Goal: Task Accomplishment & Management: Manage account settings

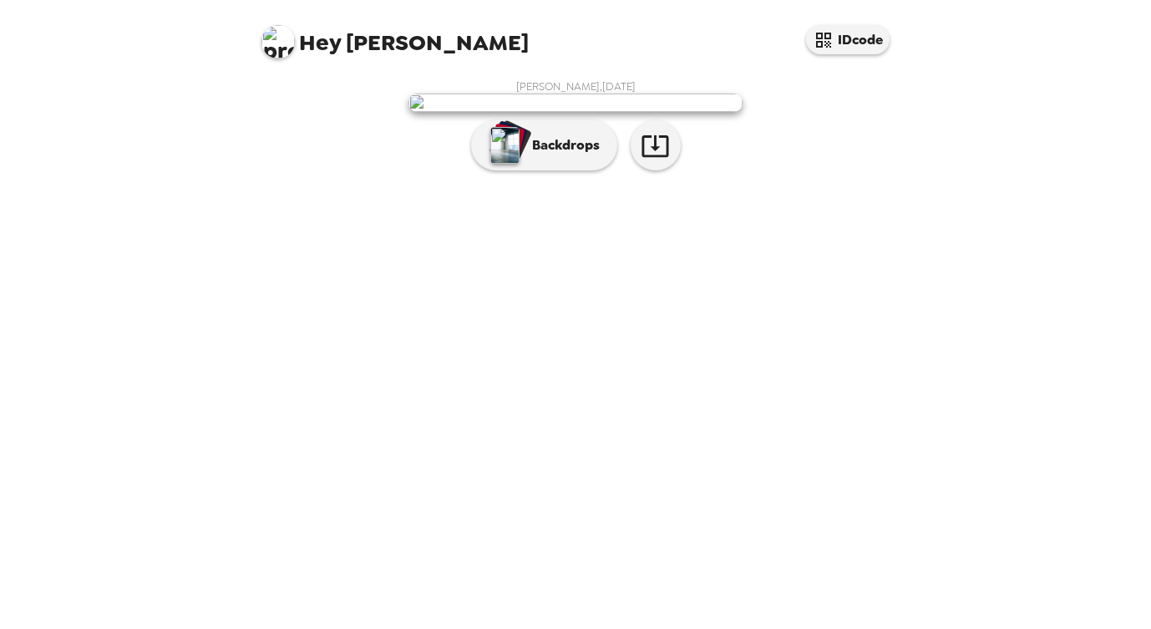
click at [993, 410] on div "Hey [PERSON_NAME] IDcode [PERSON_NAME] , [DATE] Backdrops" at bounding box center [575, 314] width 1151 height 629
click at [526, 155] on p "Backdrops" at bounding box center [562, 145] width 76 height 20
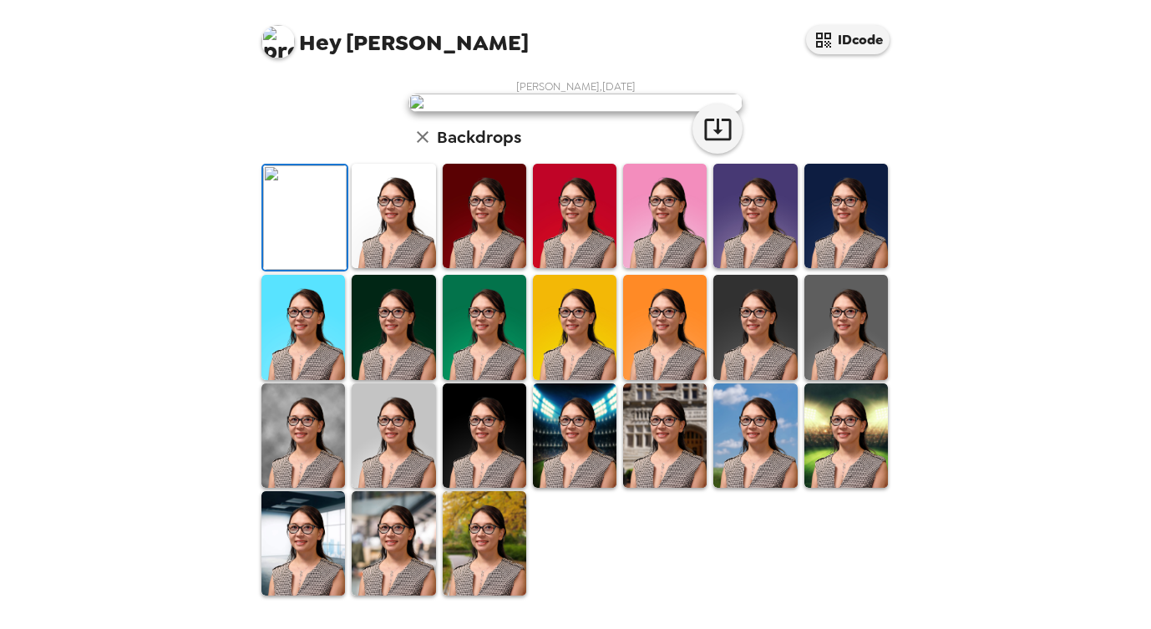
scroll to position [384, 0]
click at [735, 458] on img at bounding box center [755, 435] width 84 height 104
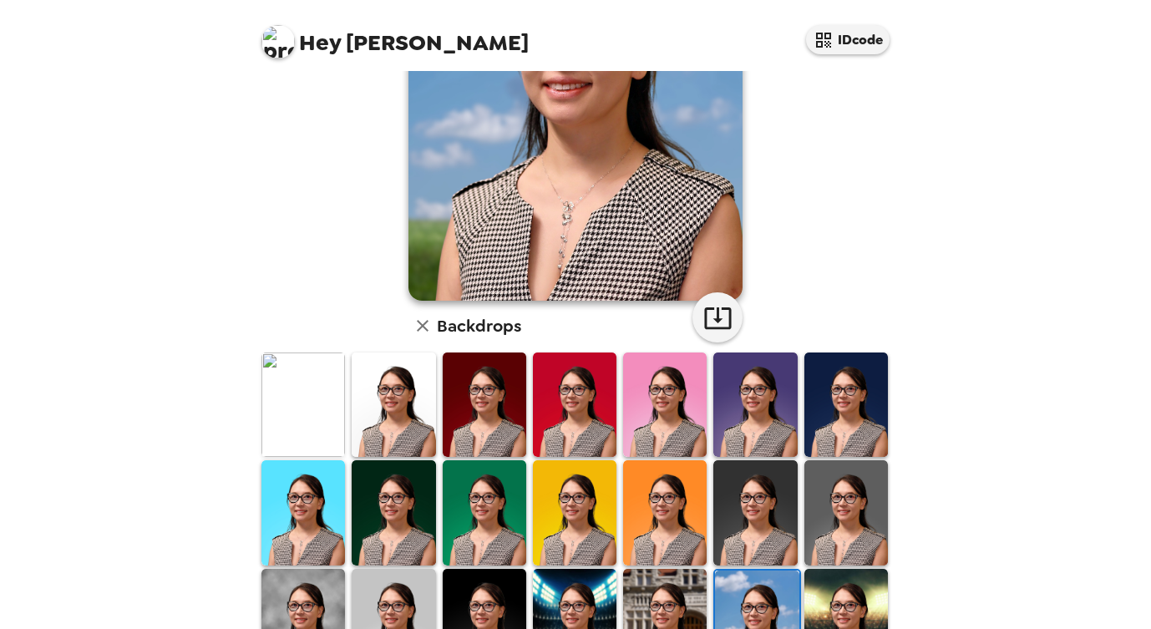
scroll to position [0, 0]
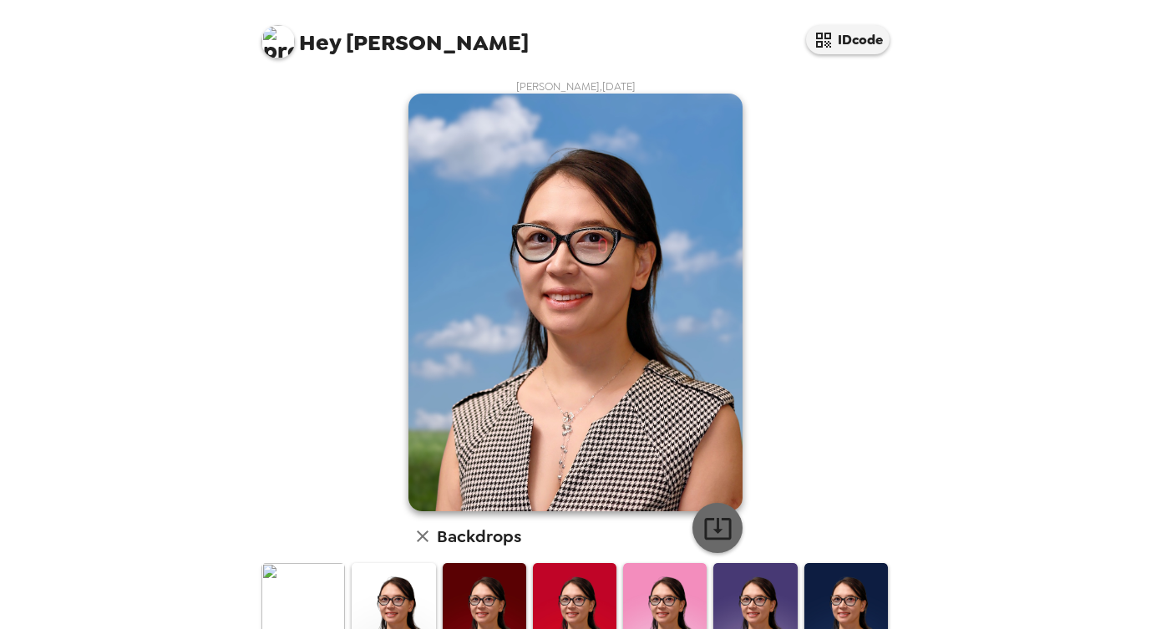
click at [710, 540] on icon "button" at bounding box center [717, 529] width 27 height 22
click at [399, 606] on img at bounding box center [394, 615] width 84 height 104
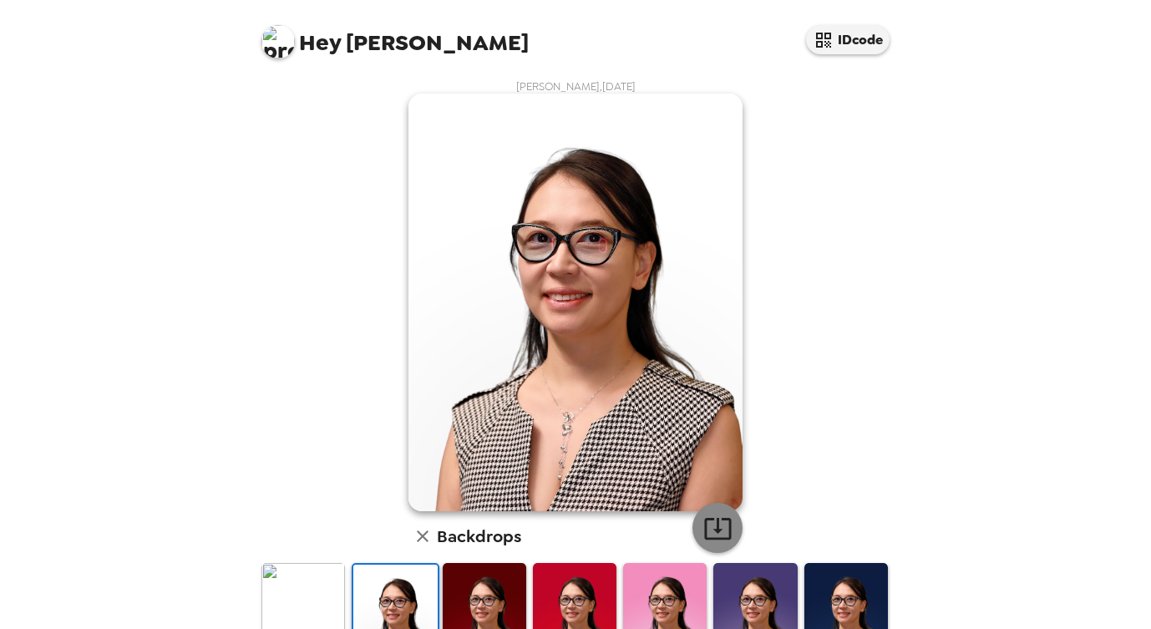
click at [724, 529] on icon "button" at bounding box center [717, 529] width 27 height 22
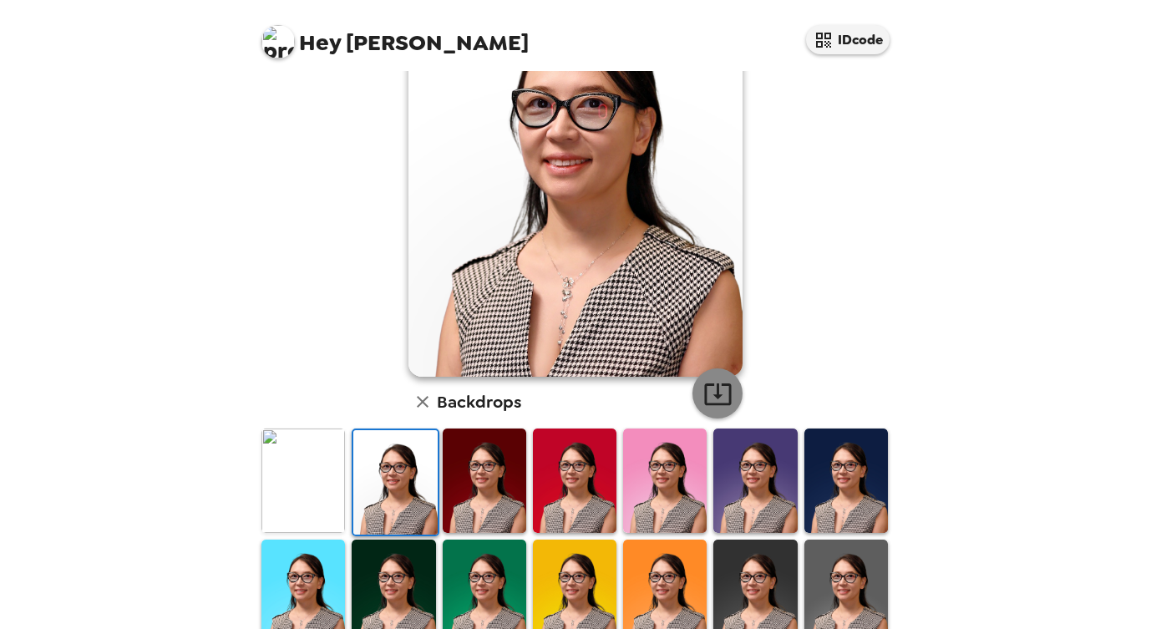
click at [708, 397] on icon "button" at bounding box center [717, 393] width 29 height 29
click at [322, 495] on img at bounding box center [303, 481] width 84 height 104
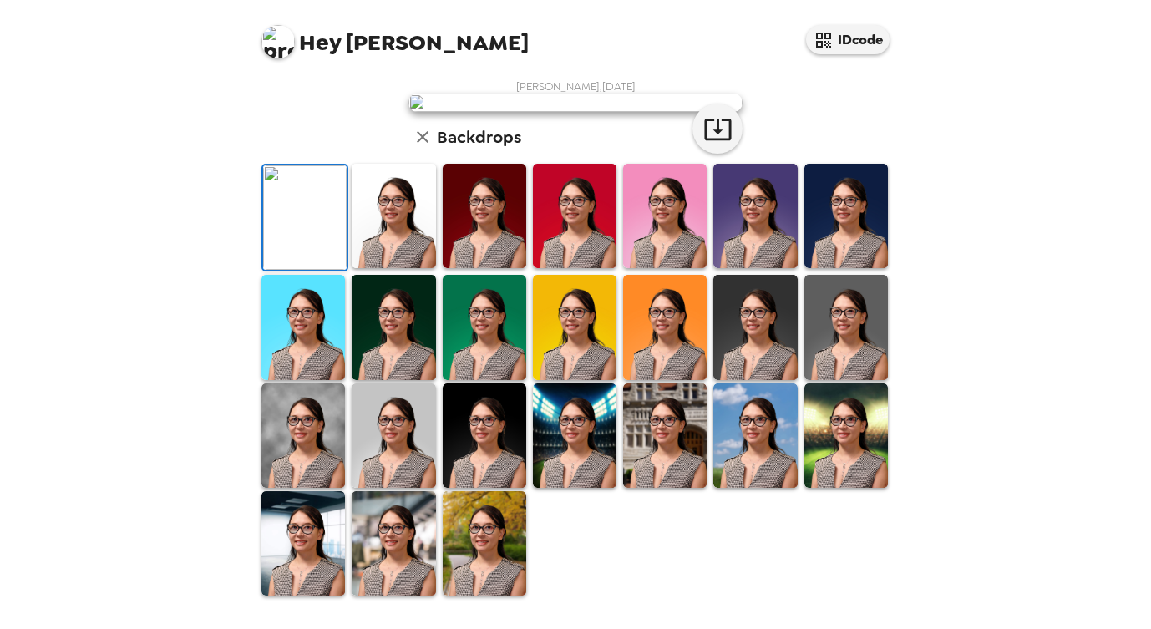
scroll to position [0, 0]
click at [710, 144] on icon "button" at bounding box center [717, 128] width 29 height 29
click at [409, 379] on img at bounding box center [394, 327] width 84 height 104
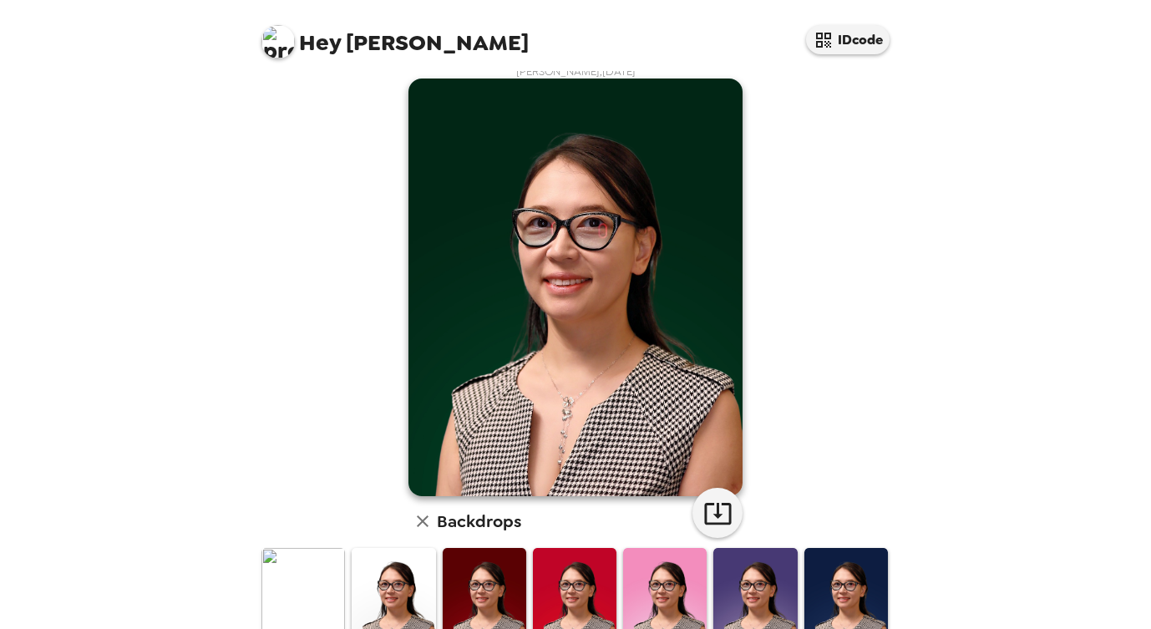
scroll to position [0, 0]
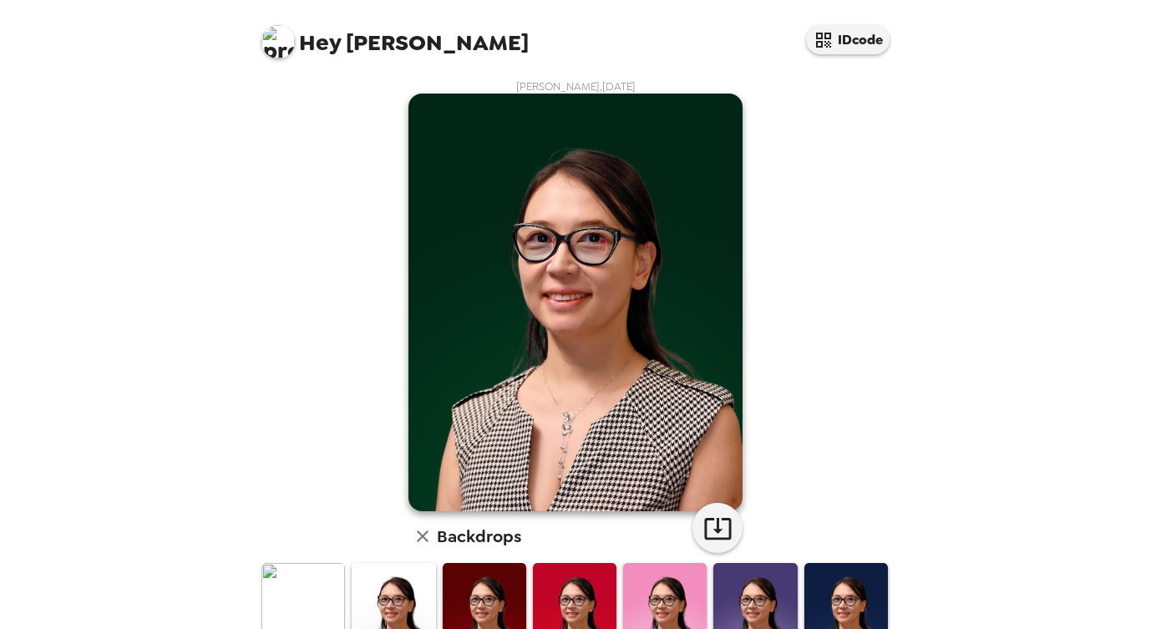
click at [834, 596] on img at bounding box center [846, 615] width 84 height 104
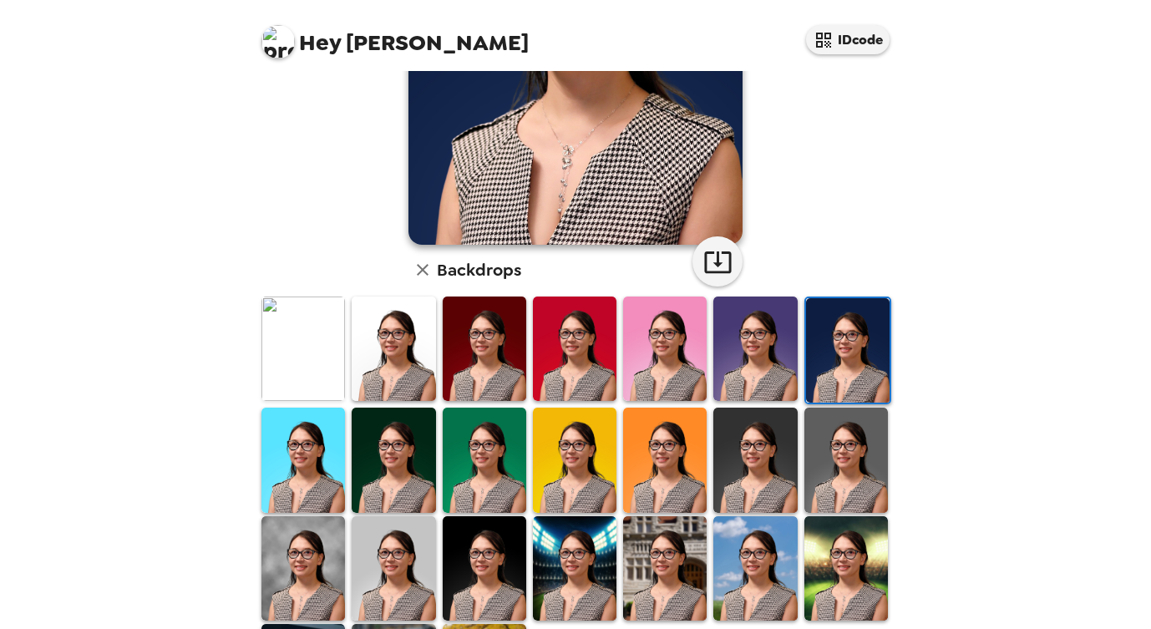
scroll to position [291, 0]
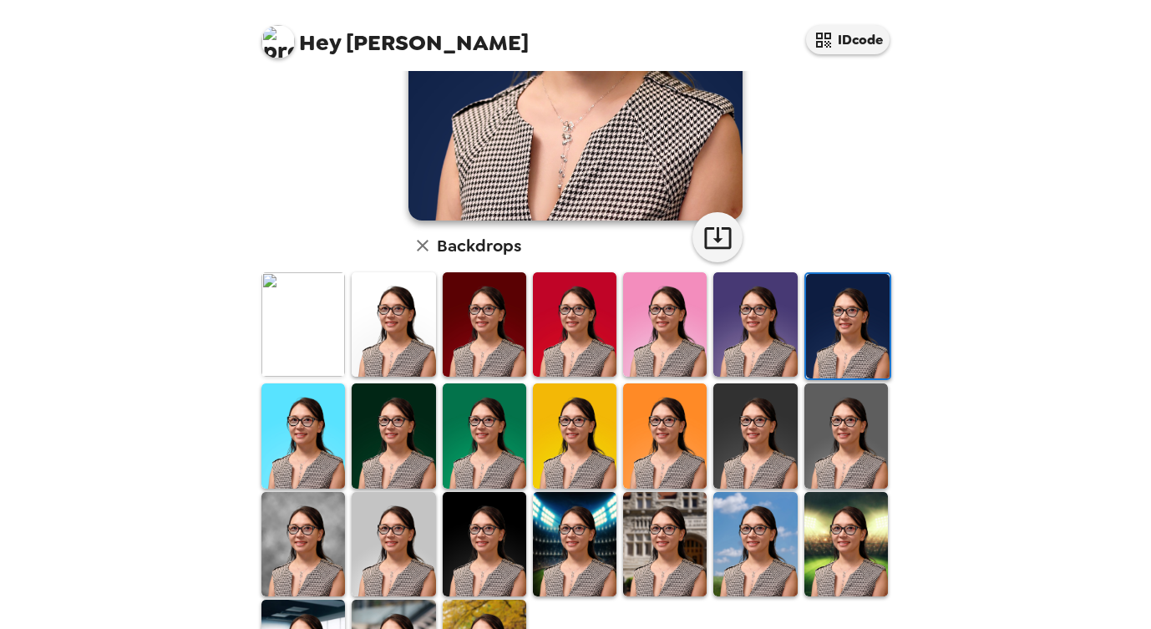
click at [314, 510] on img at bounding box center [303, 544] width 84 height 104
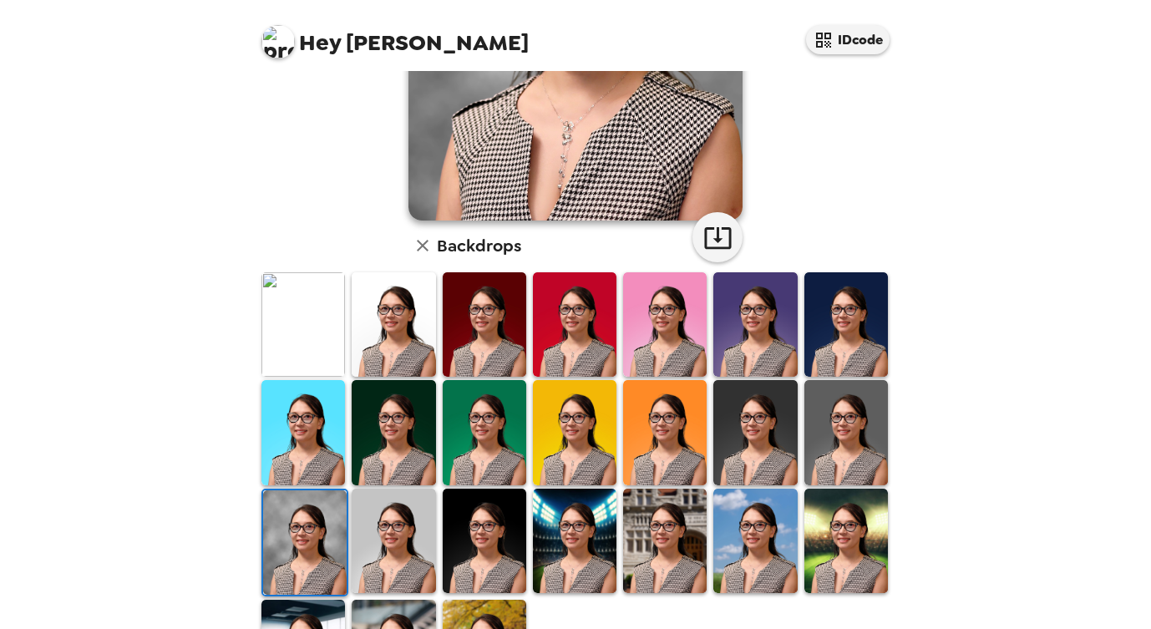
scroll to position [0, 0]
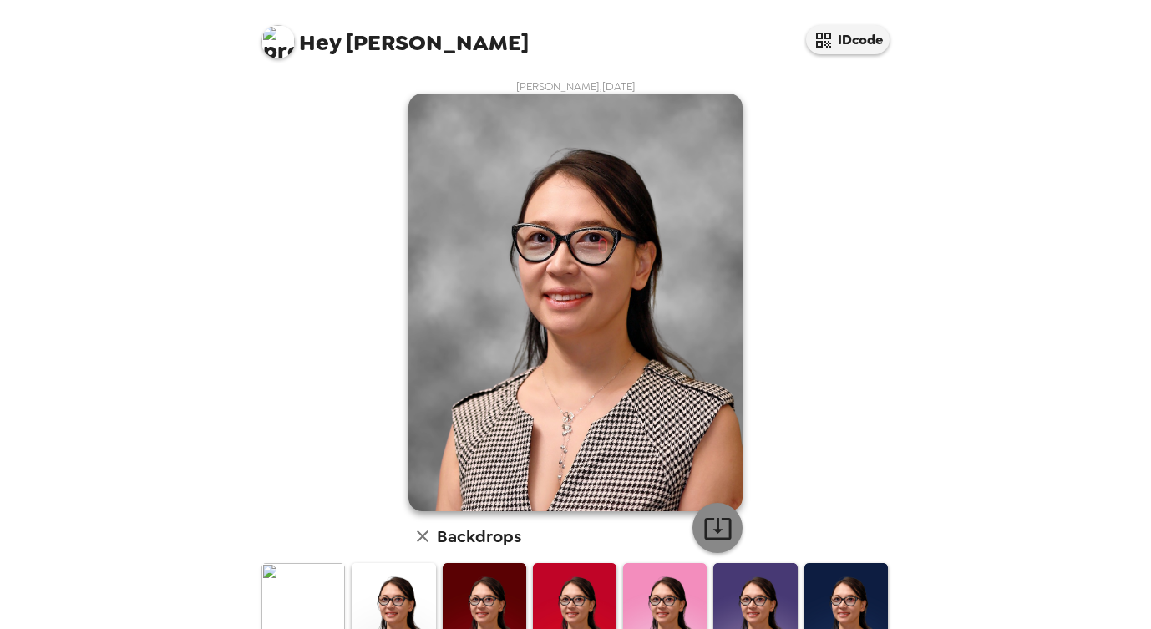
click at [713, 528] on icon "button" at bounding box center [717, 529] width 27 height 22
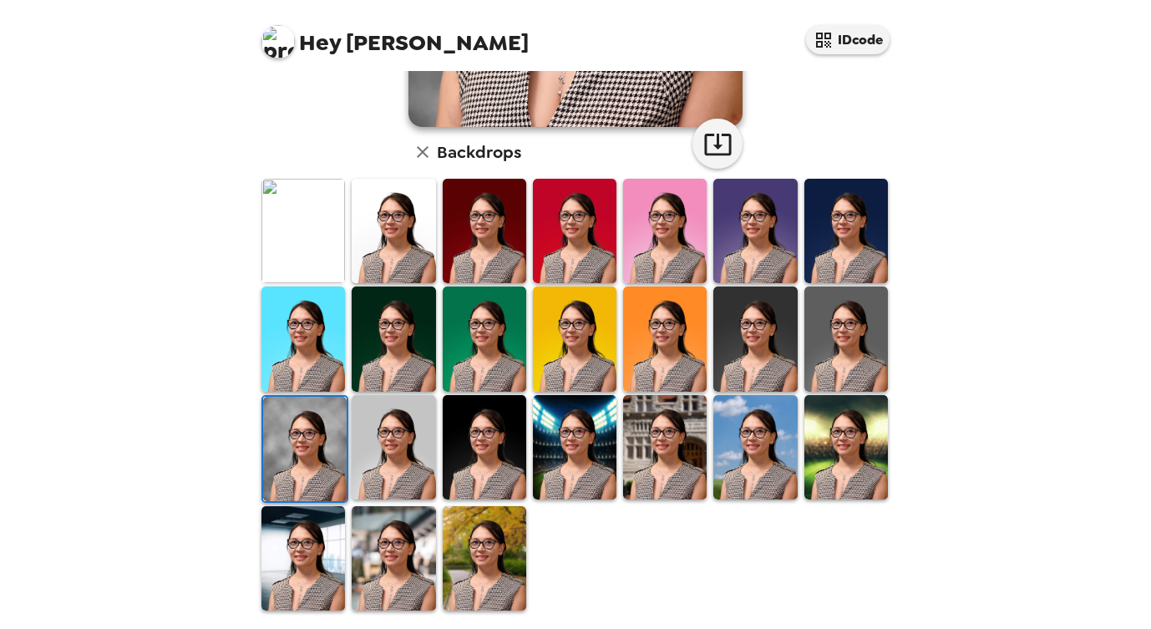
click at [390, 449] on img at bounding box center [394, 447] width 84 height 104
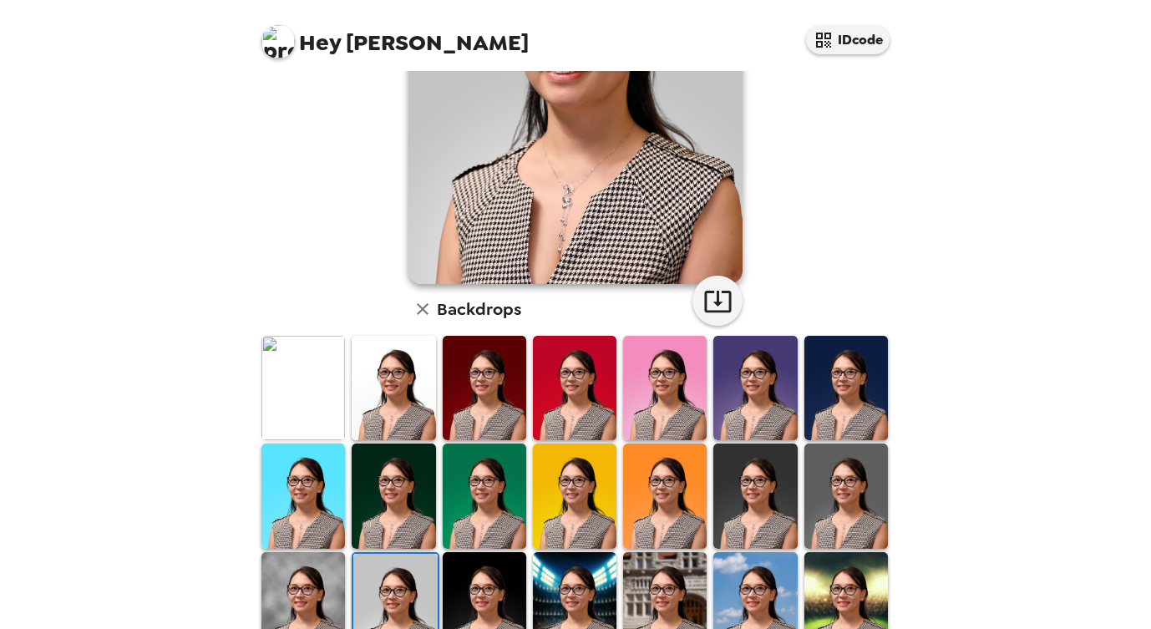
scroll to position [0, 0]
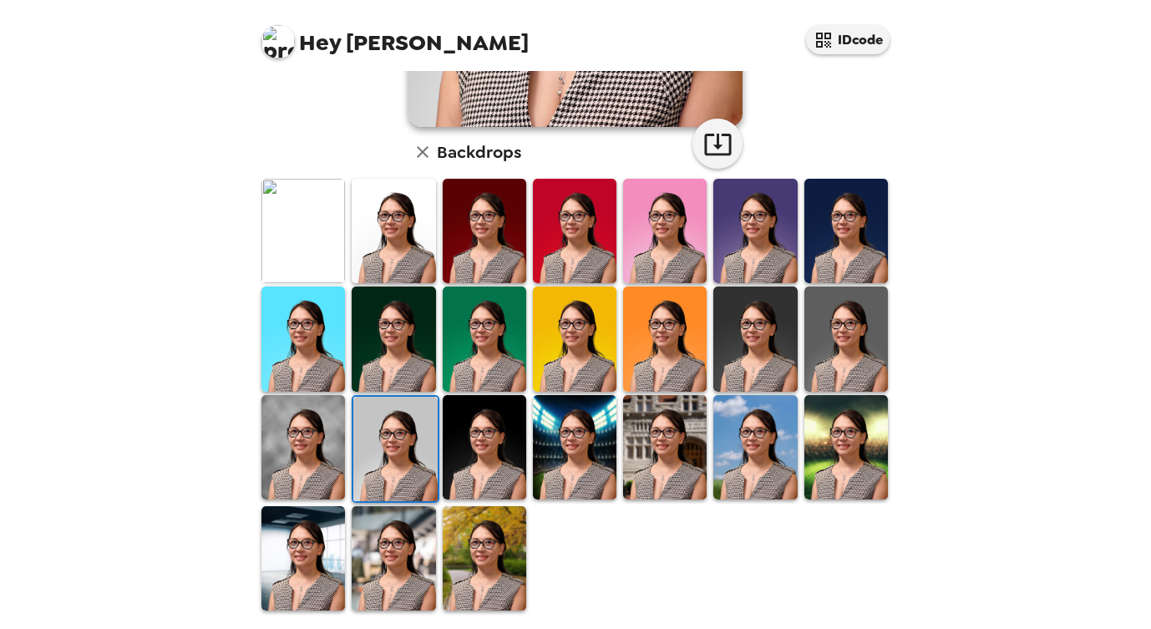
click at [471, 443] on img at bounding box center [485, 447] width 84 height 104
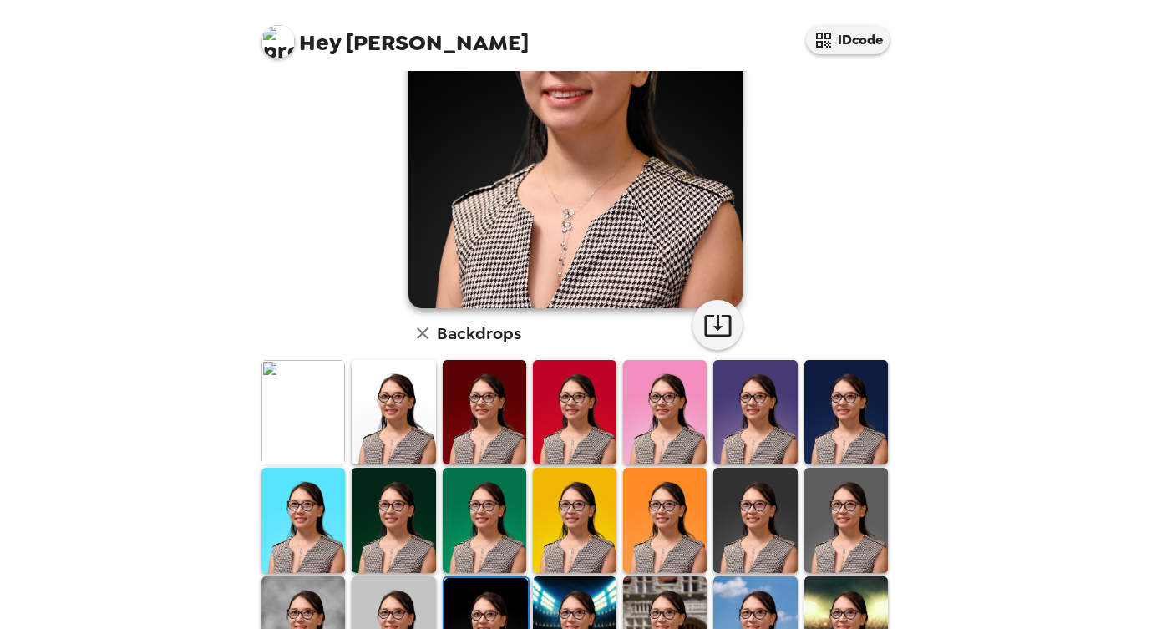
scroll to position [384, 0]
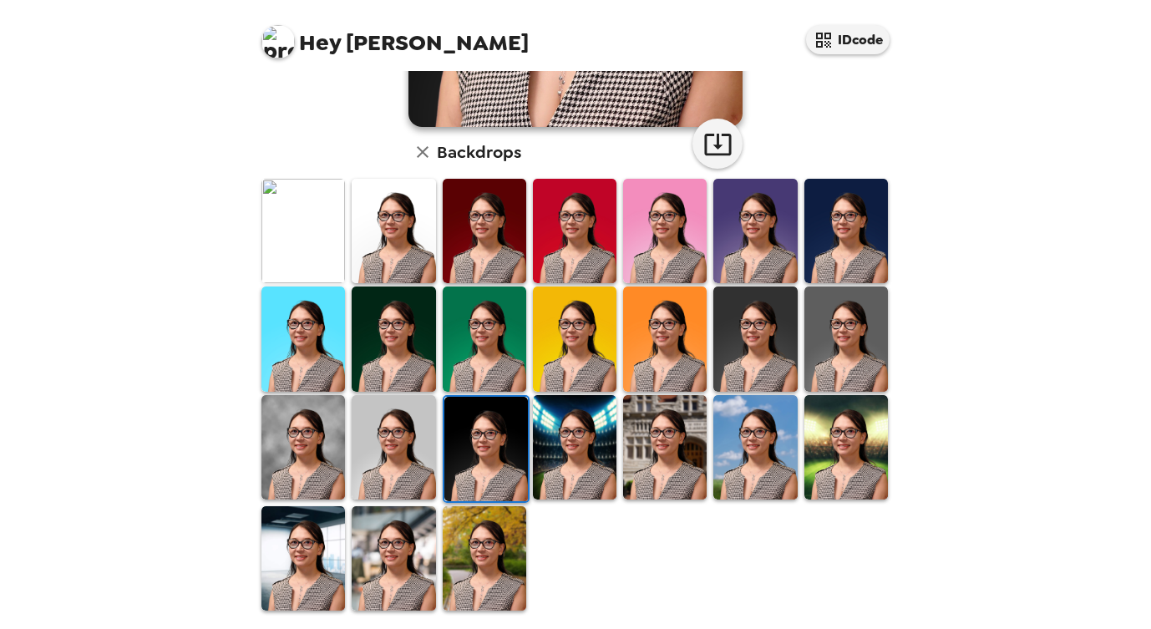
click at [396, 555] on img at bounding box center [394, 558] width 84 height 104
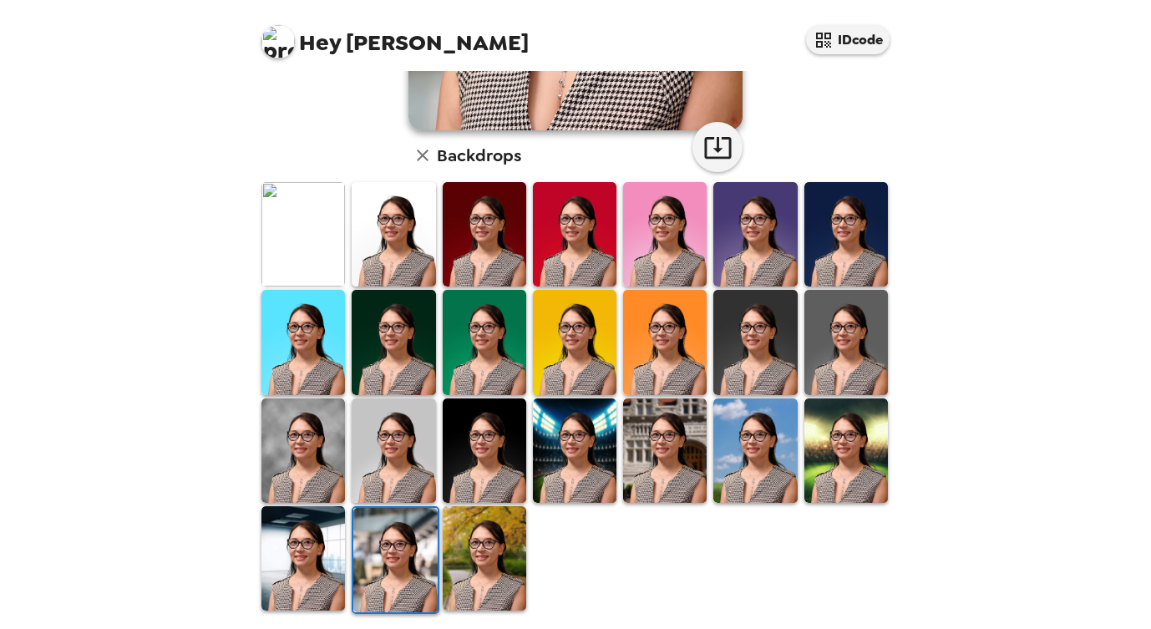
scroll to position [0, 0]
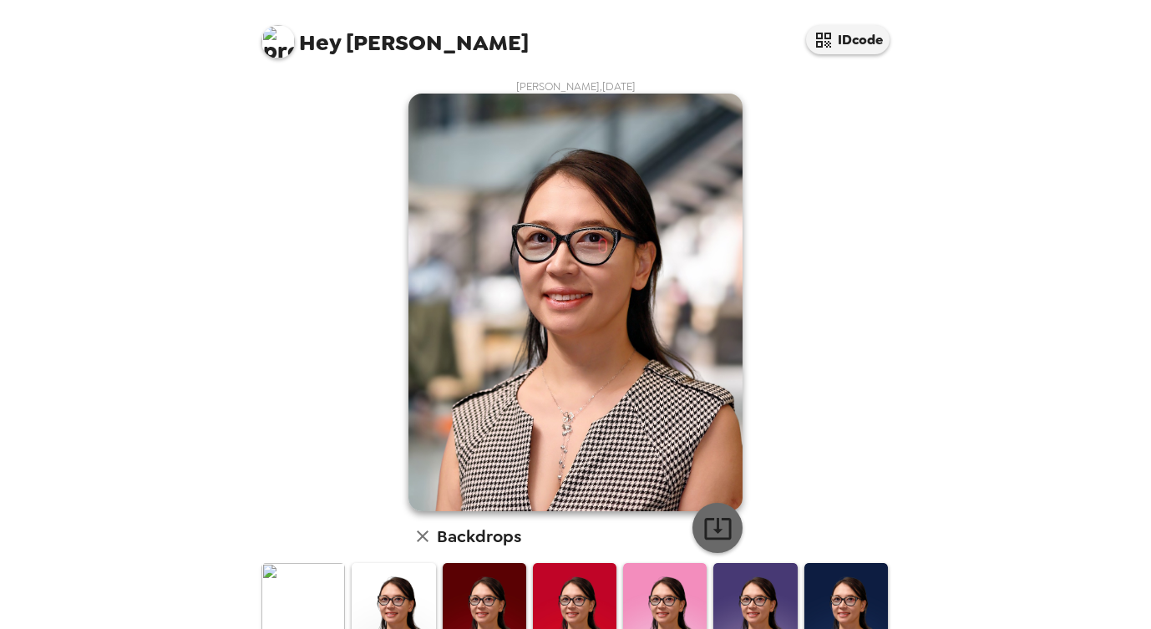
click at [704, 525] on icon "button" at bounding box center [717, 529] width 27 height 22
click at [575, 588] on img at bounding box center [575, 615] width 84 height 104
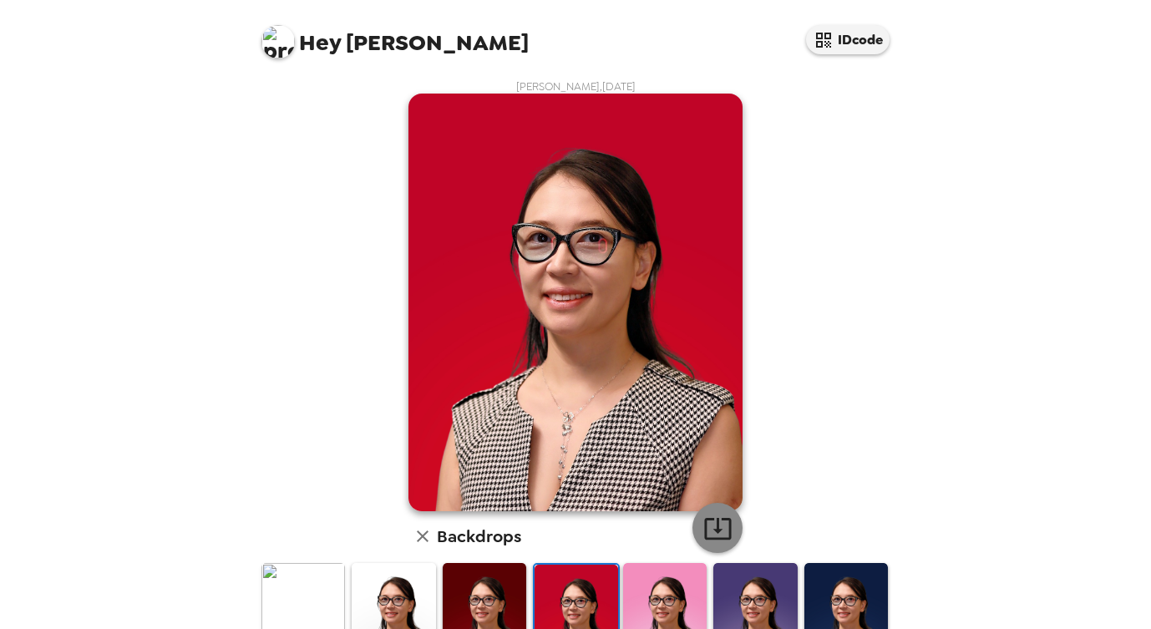
click at [705, 535] on icon "button" at bounding box center [717, 528] width 29 height 29
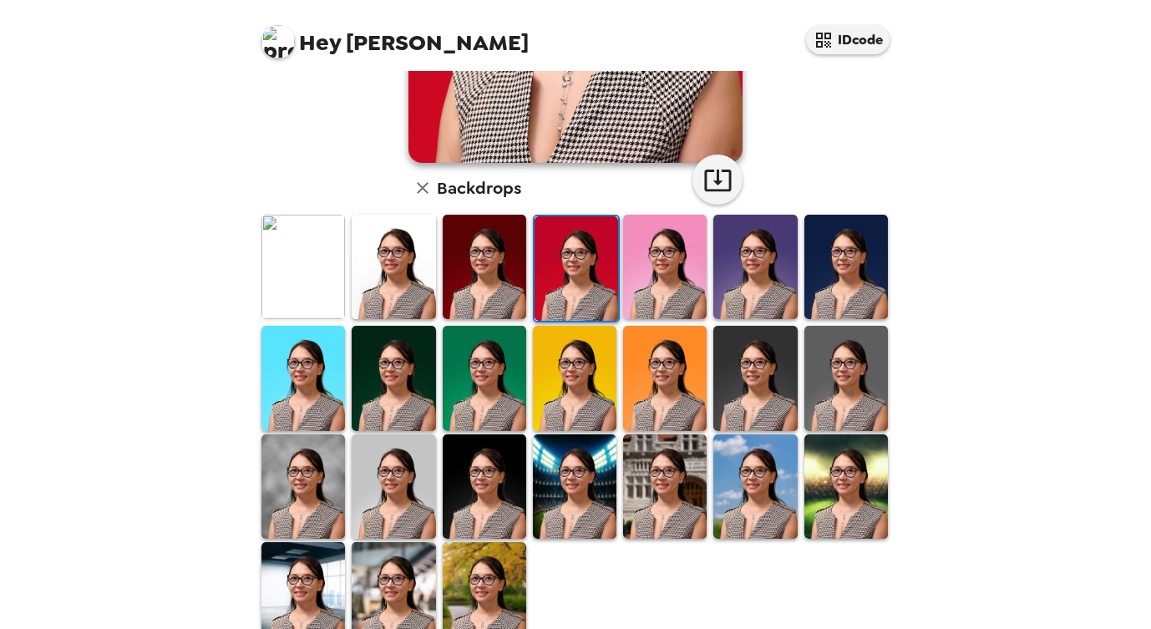
click at [757, 387] on img at bounding box center [755, 378] width 84 height 104
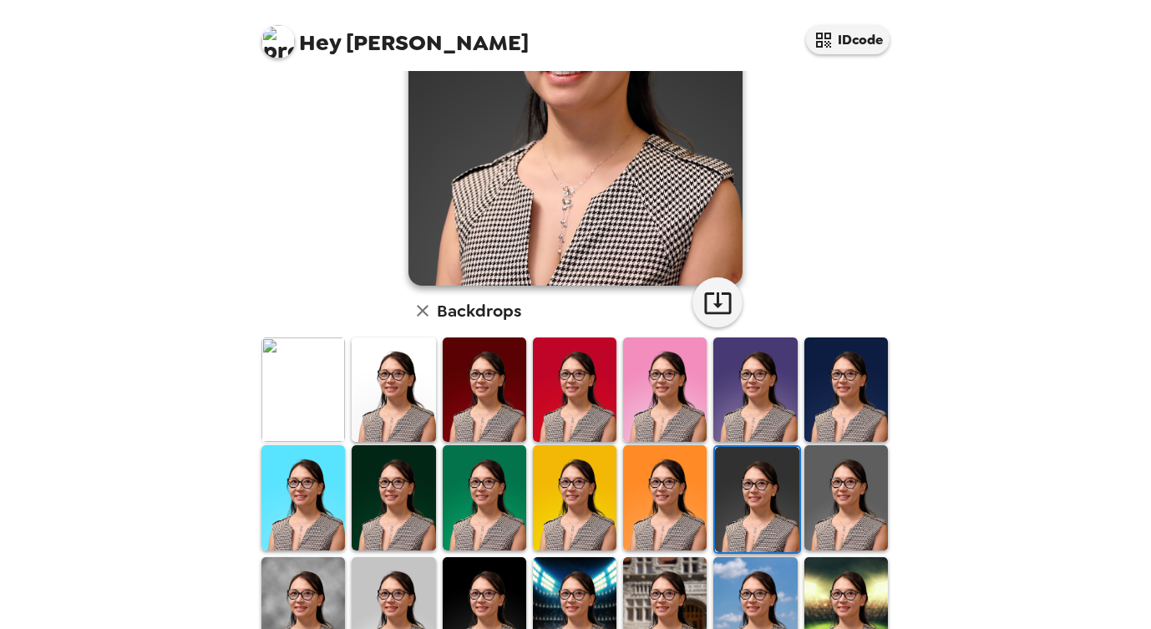
scroll to position [0, 0]
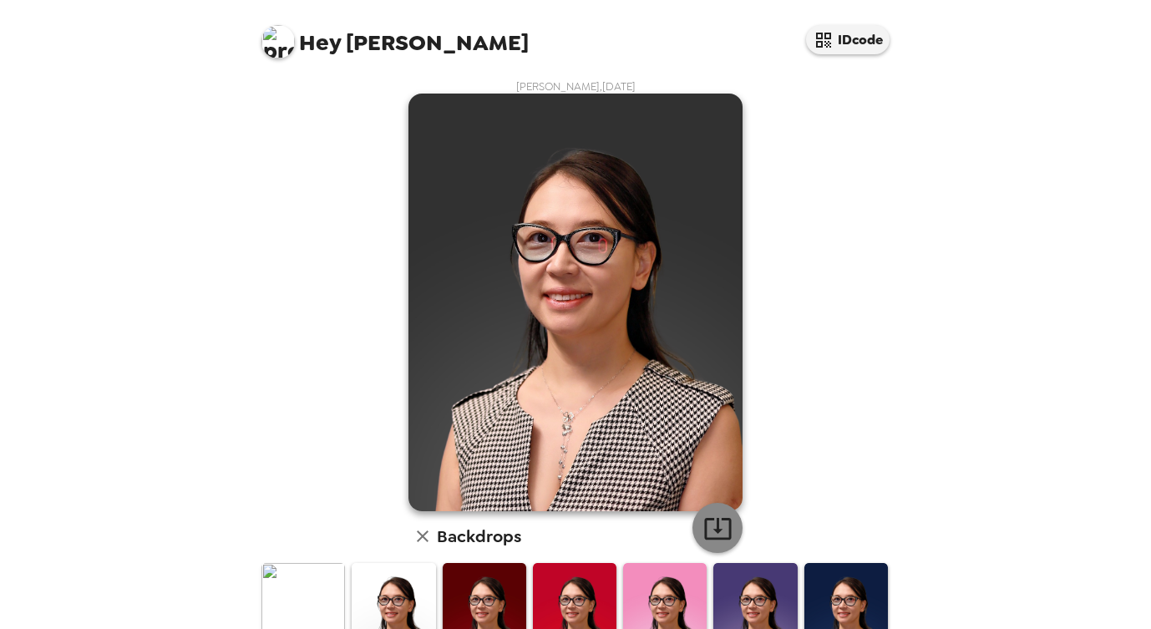
click at [725, 525] on icon "button" at bounding box center [717, 529] width 27 height 22
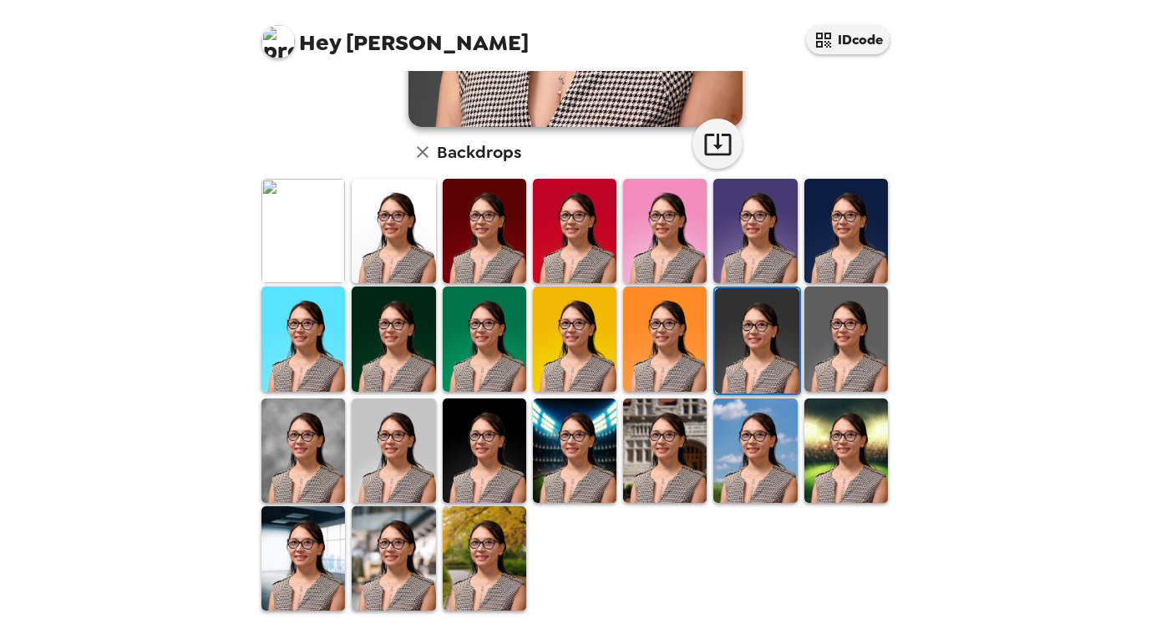
click at [836, 362] on img at bounding box center [846, 339] width 84 height 104
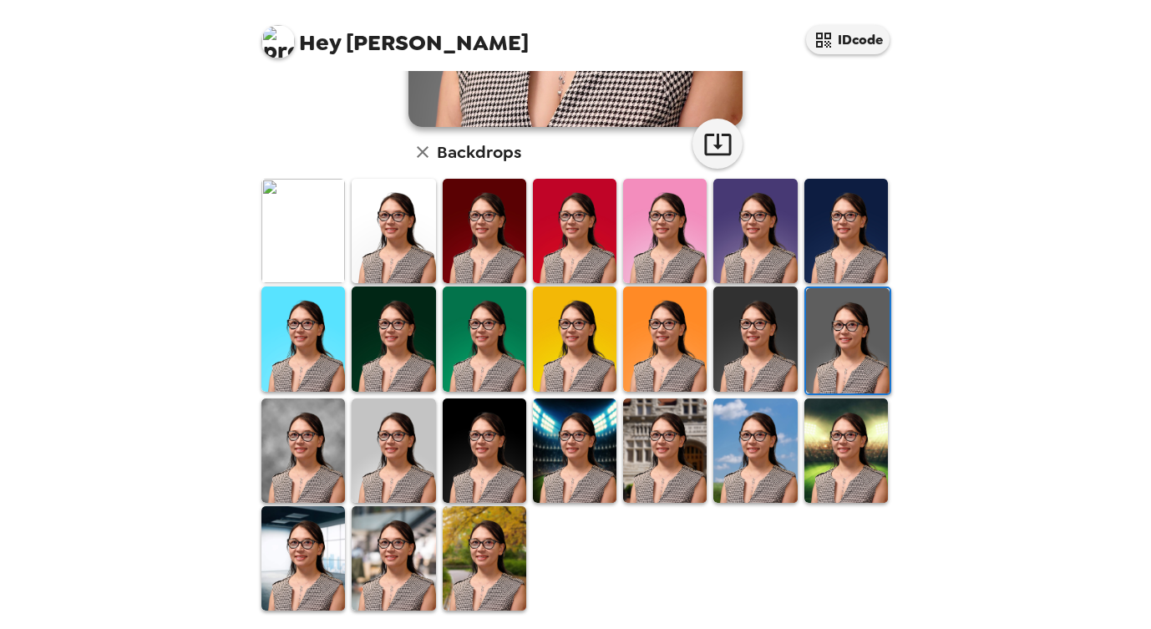
click at [571, 473] on img at bounding box center [575, 450] width 84 height 104
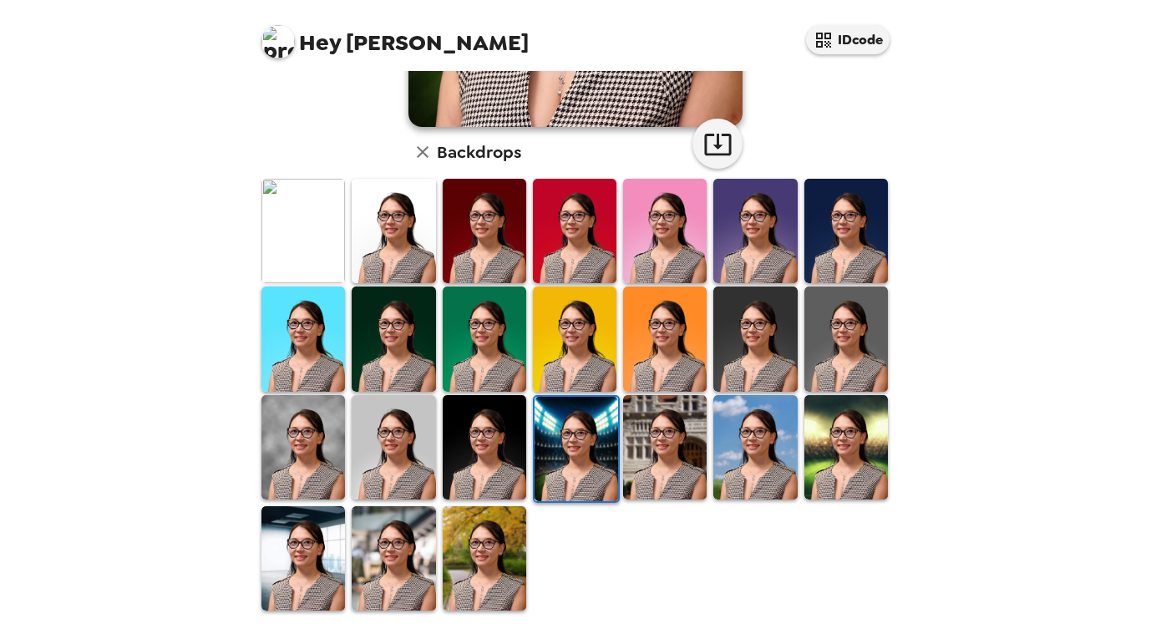
click at [661, 446] on img at bounding box center [665, 447] width 84 height 104
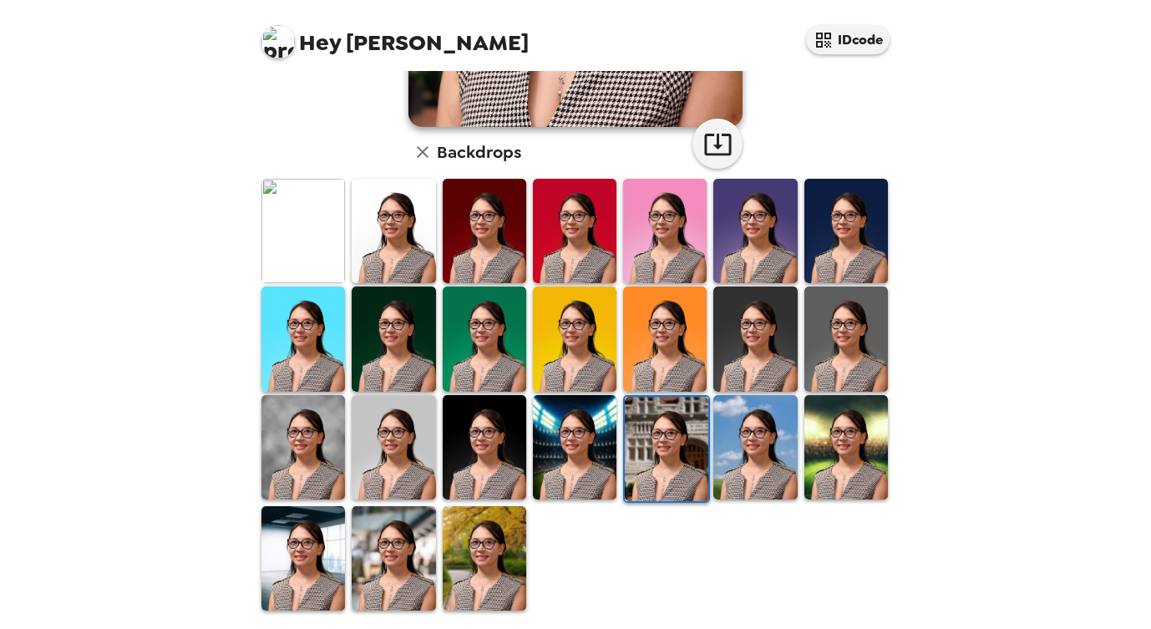
click at [813, 474] on img at bounding box center [846, 447] width 84 height 104
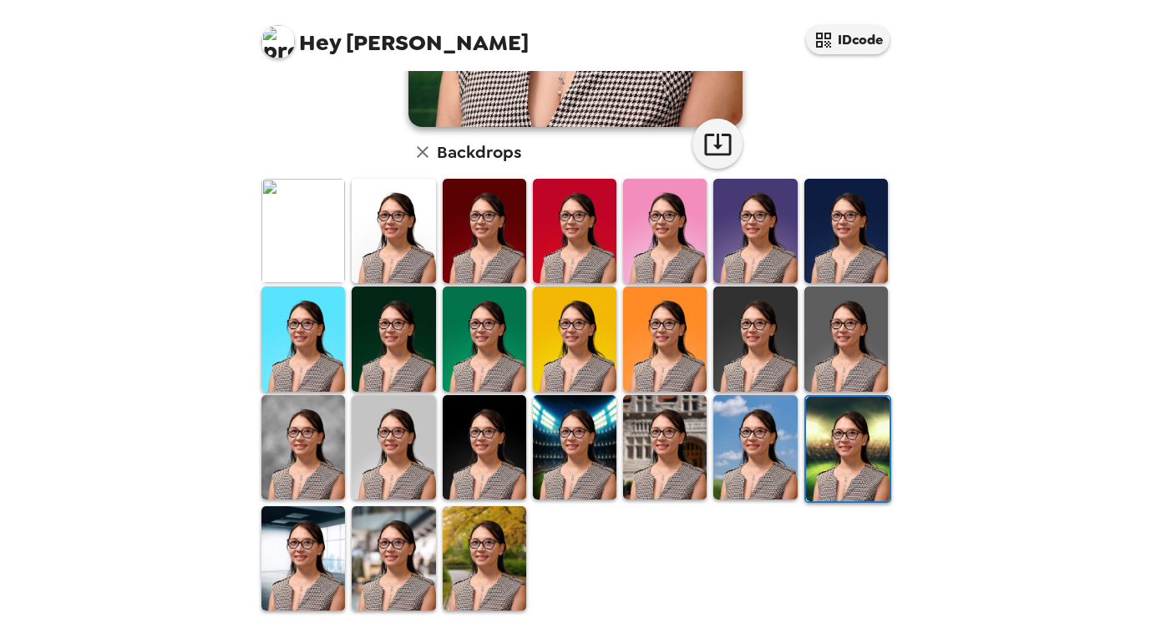
click at [474, 537] on img at bounding box center [485, 558] width 84 height 104
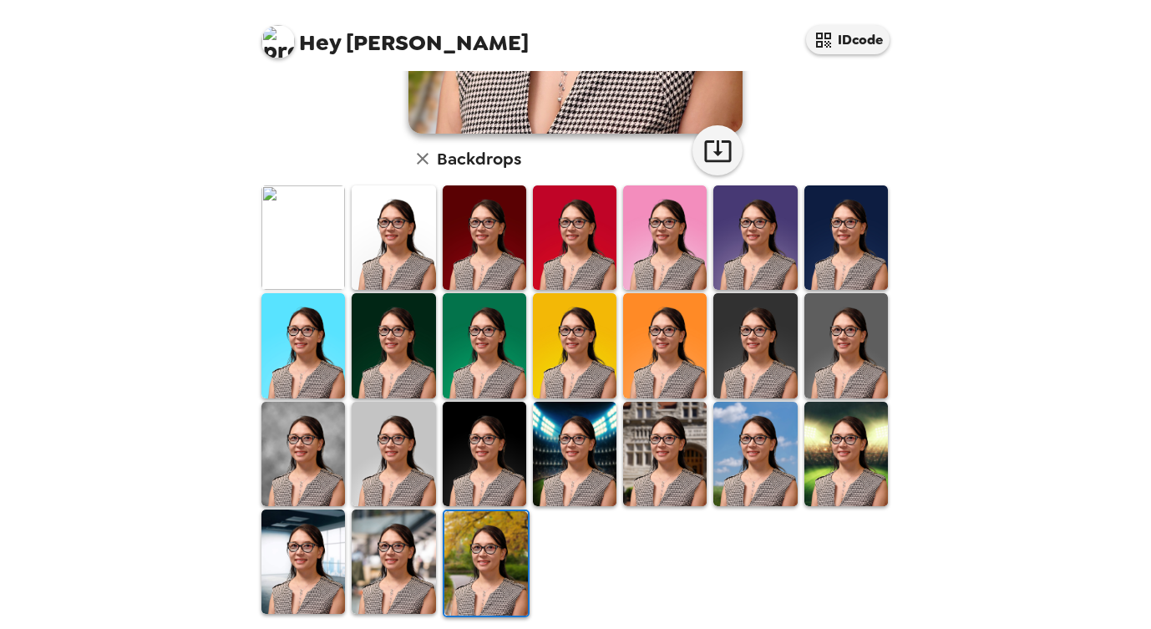
scroll to position [0, 0]
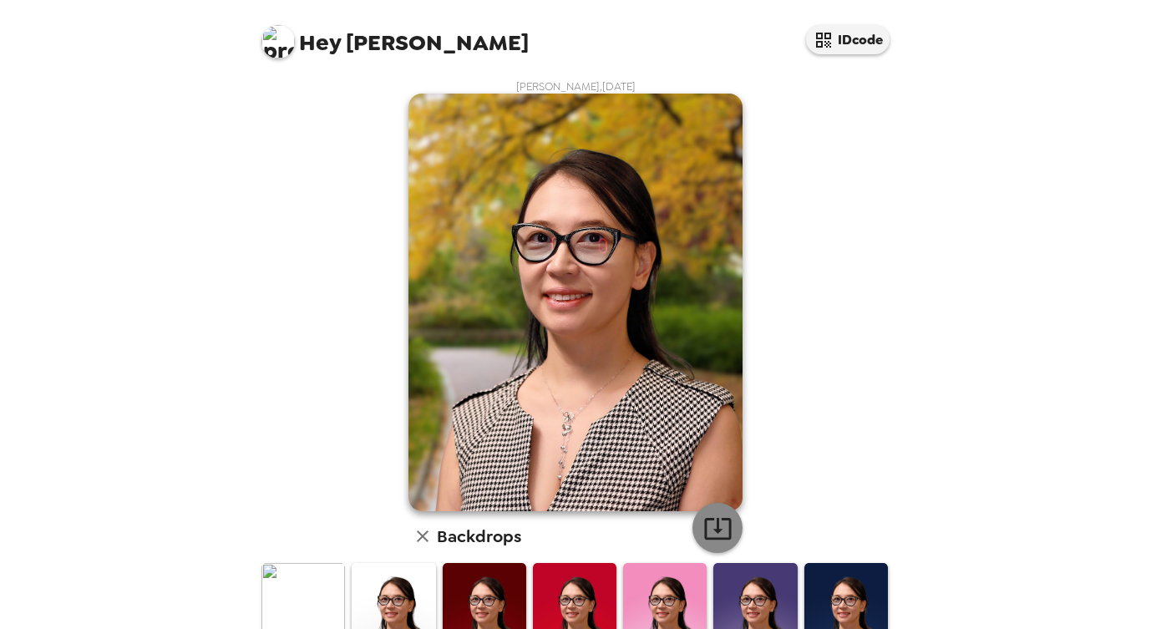
click at [719, 519] on icon "button" at bounding box center [717, 529] width 27 height 22
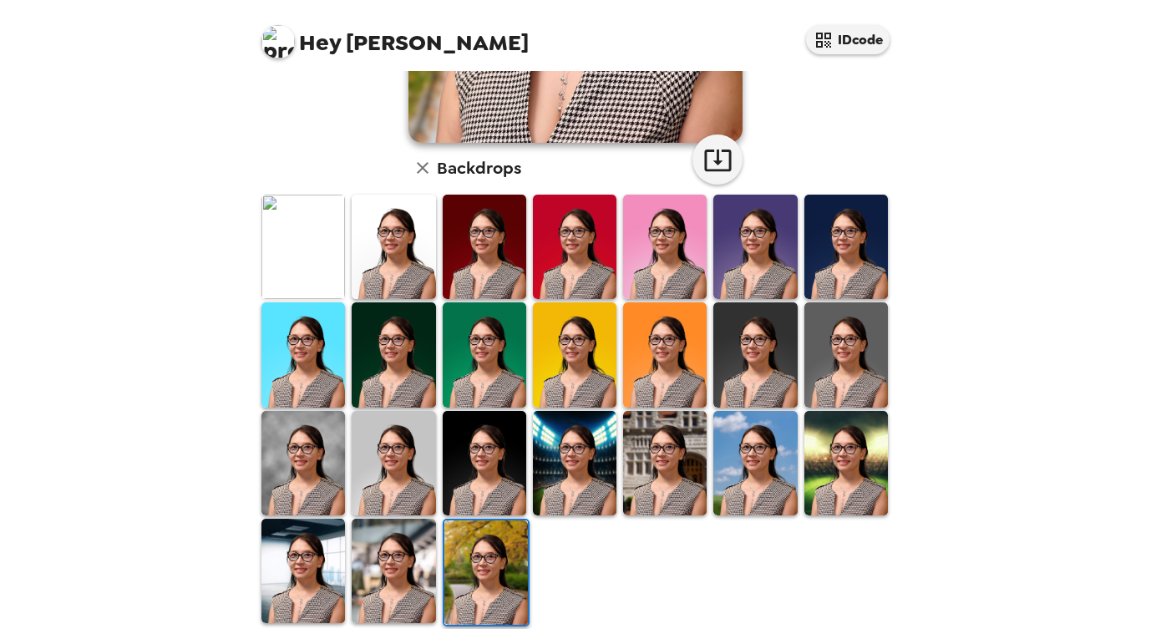
scroll to position [384, 0]
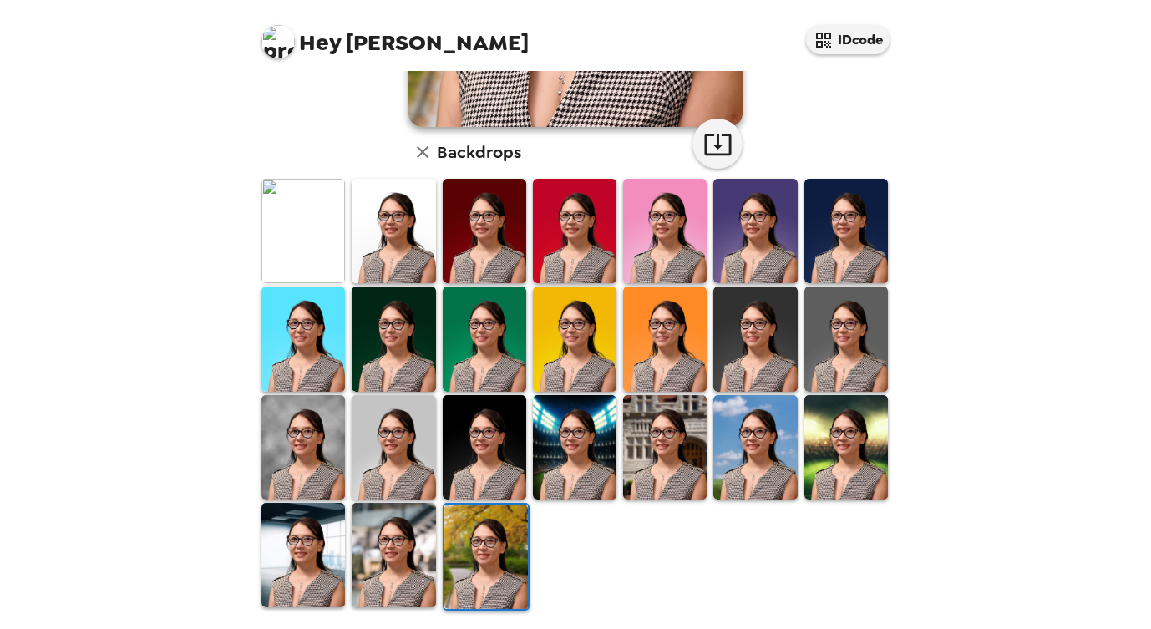
click at [386, 555] on img at bounding box center [394, 555] width 84 height 104
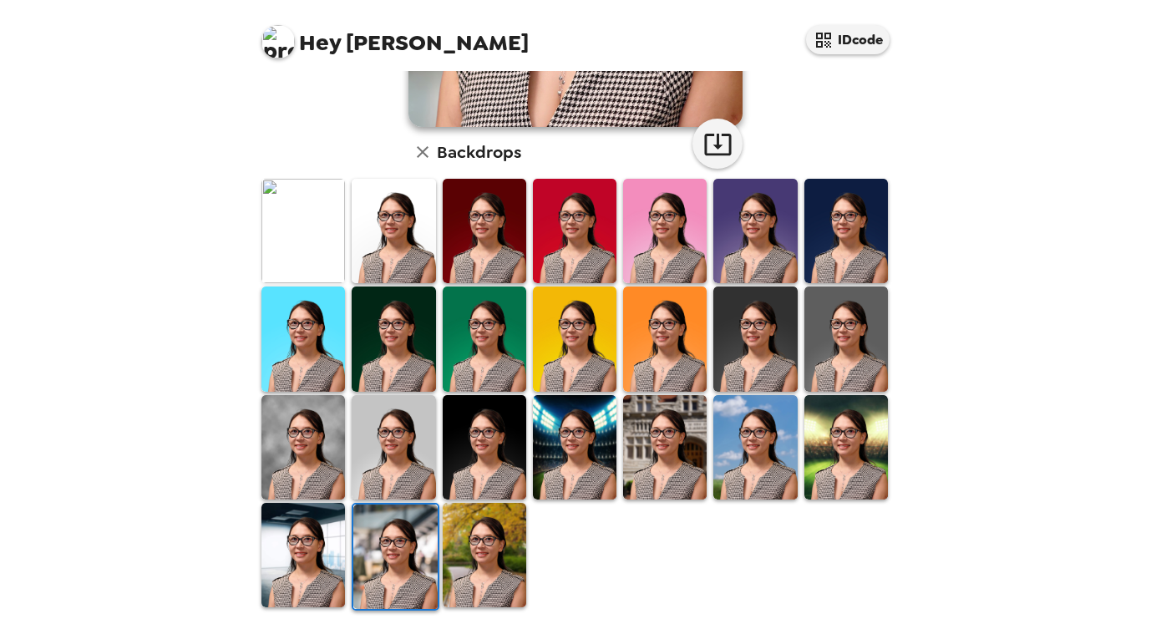
click at [330, 564] on img at bounding box center [303, 555] width 84 height 104
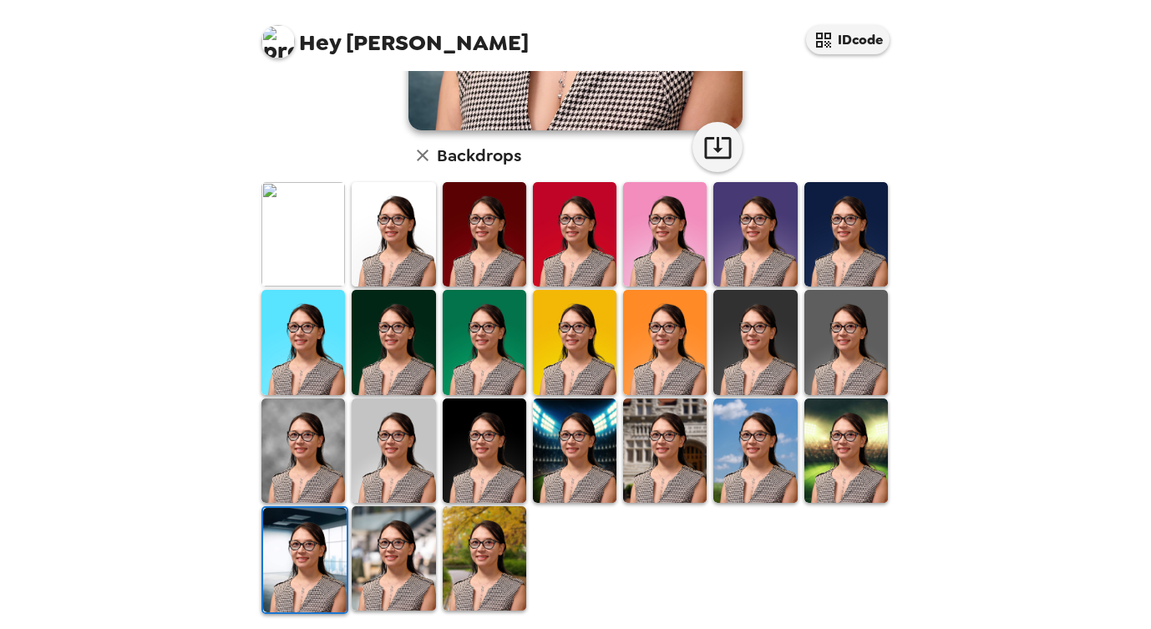
scroll to position [0, 0]
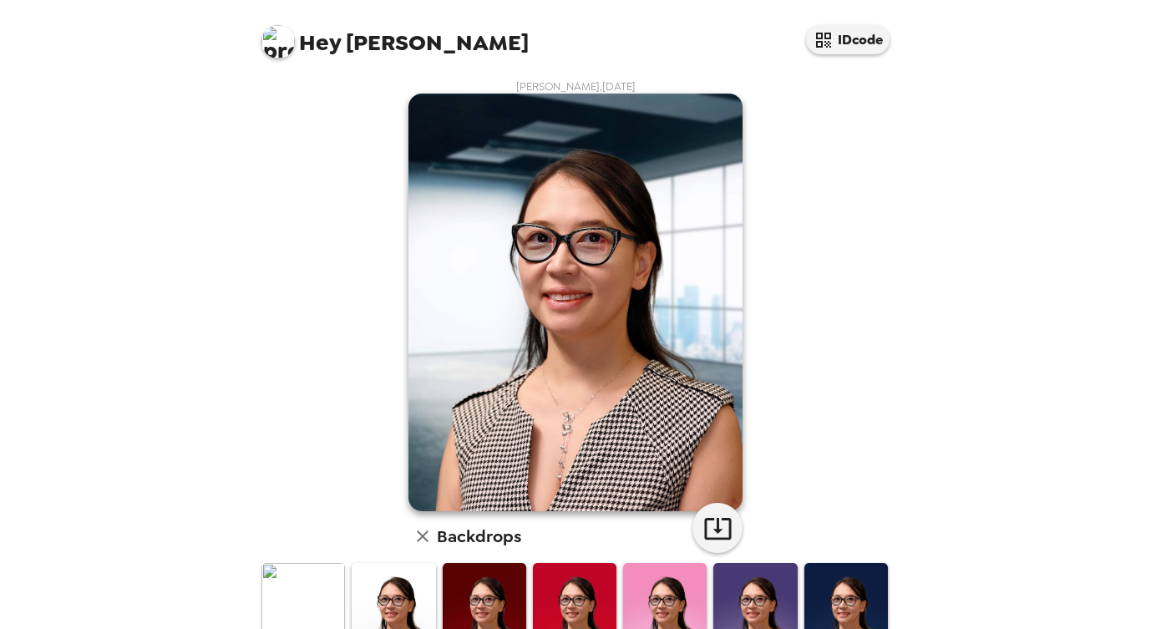
click at [1001, 433] on div "Hey [PERSON_NAME] IDcode [PERSON_NAME] , [DATE] Backdrops" at bounding box center [575, 314] width 1151 height 629
